Goal: Task Accomplishment & Management: Manage account settings

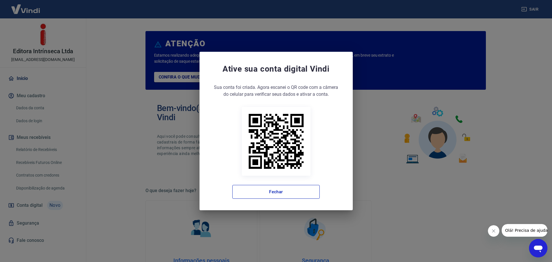
click at [409, 122] on div "Ative sua conta digital [PERSON_NAME] conta foi criada. Agora clique no botão a…" at bounding box center [276, 131] width 552 height 262
